Goal: Information Seeking & Learning: Understand process/instructions

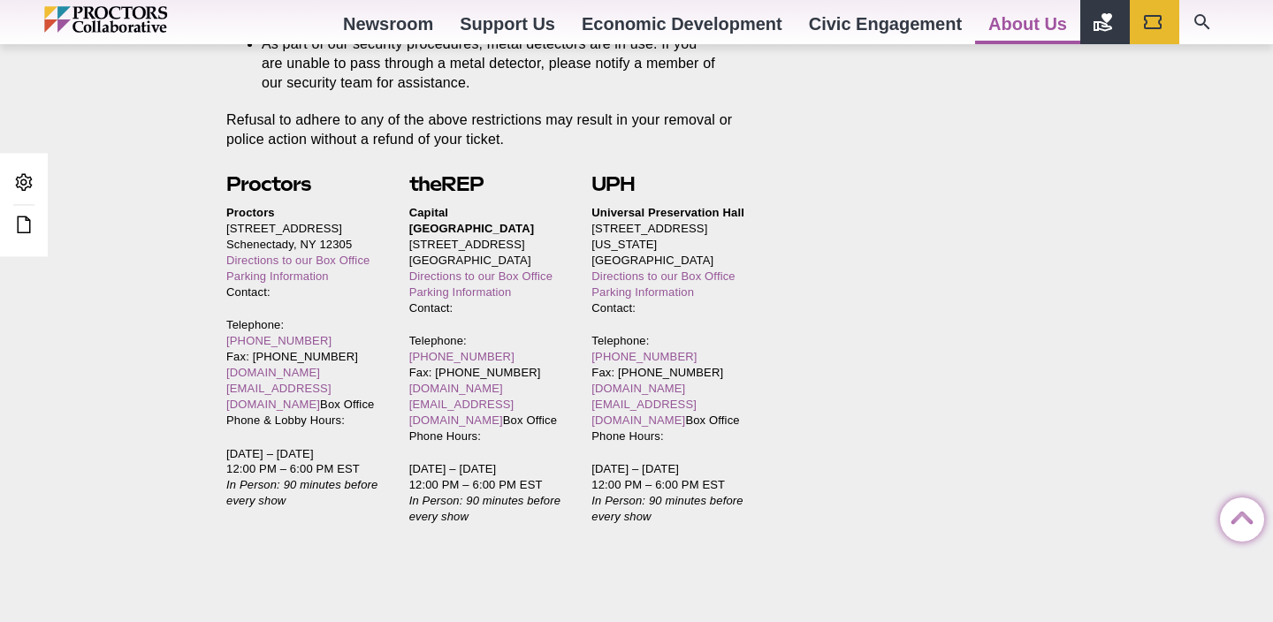
scroll to position [3889, 0]
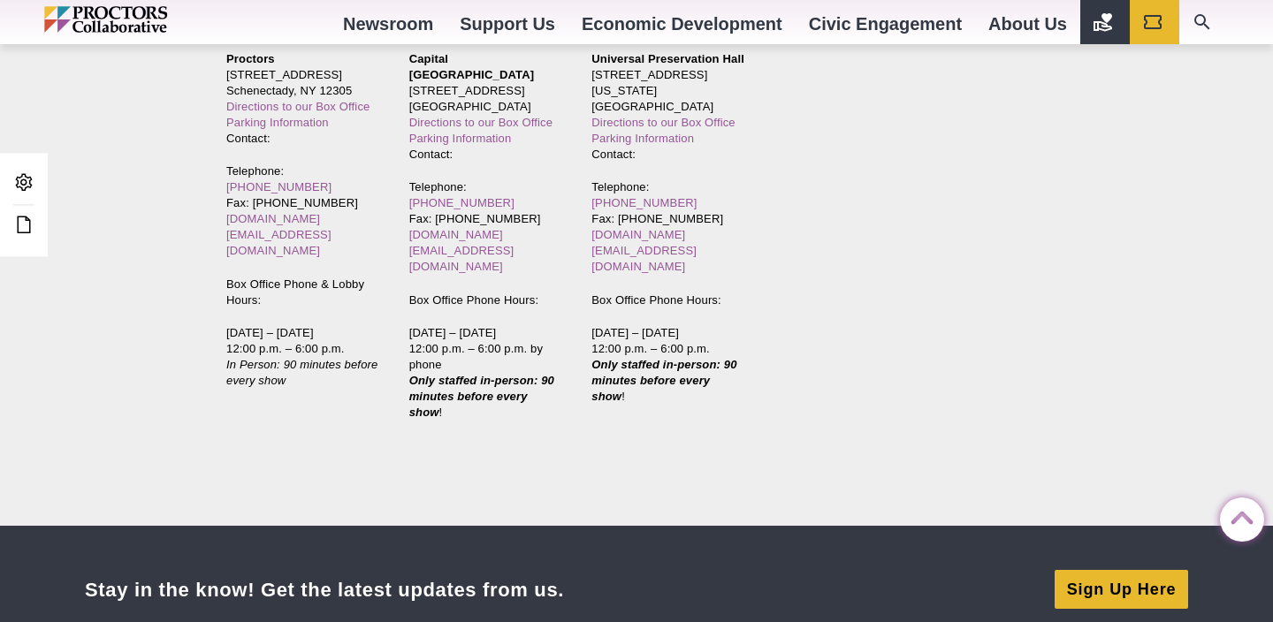
scroll to position [4044, 0]
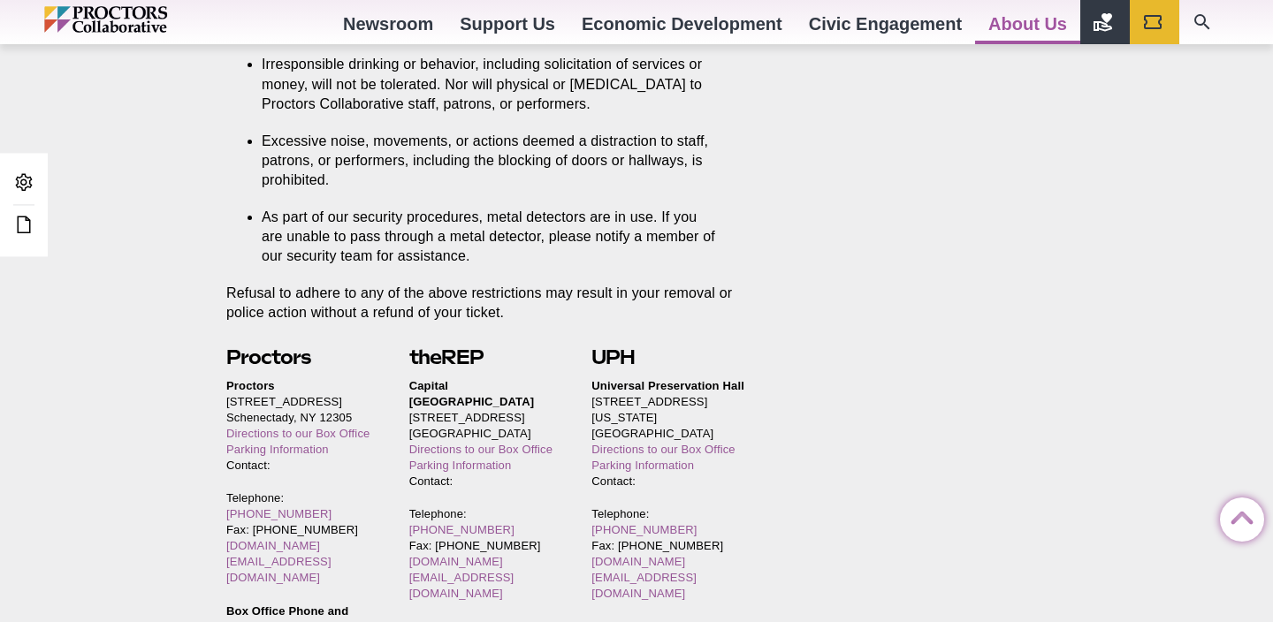
scroll to position [3724, 0]
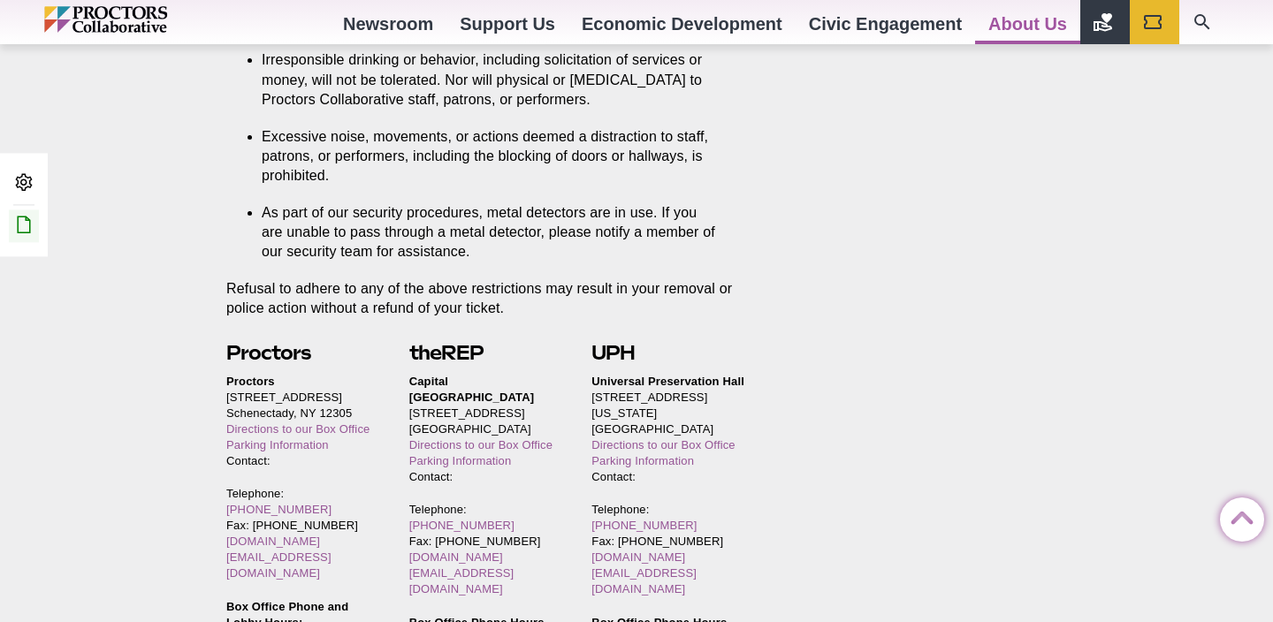
click at [20, 229] on icon at bounding box center [23, 225] width 21 height 21
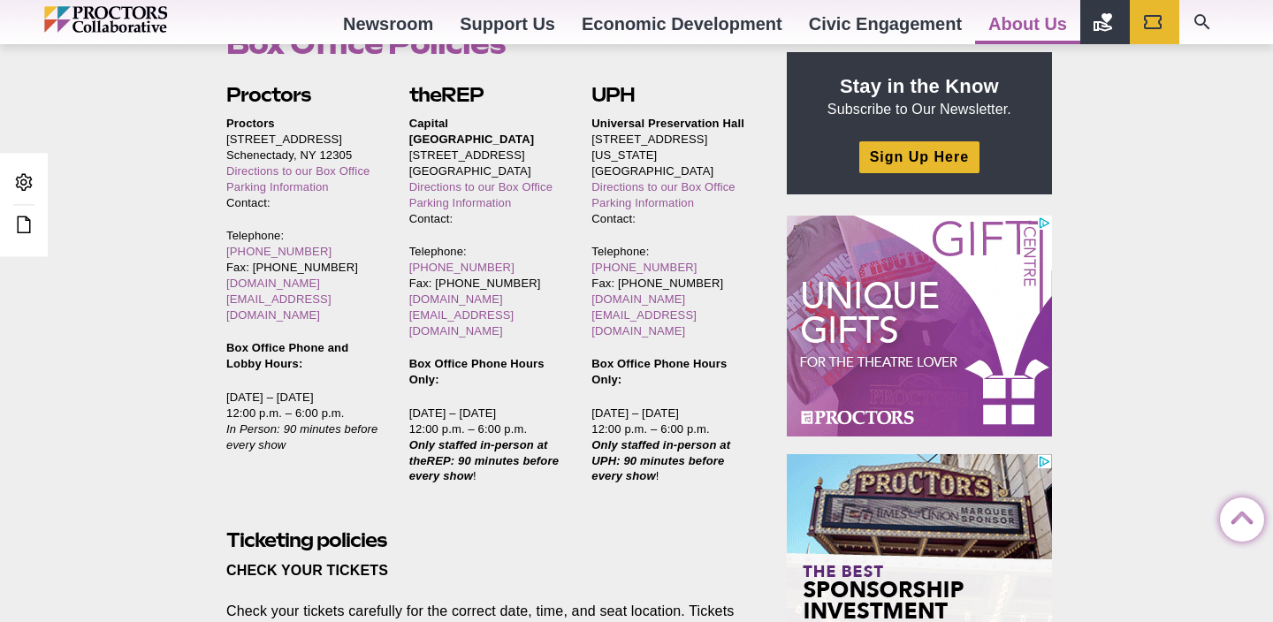
scroll to position [580, 0]
